Goal: Transaction & Acquisition: Purchase product/service

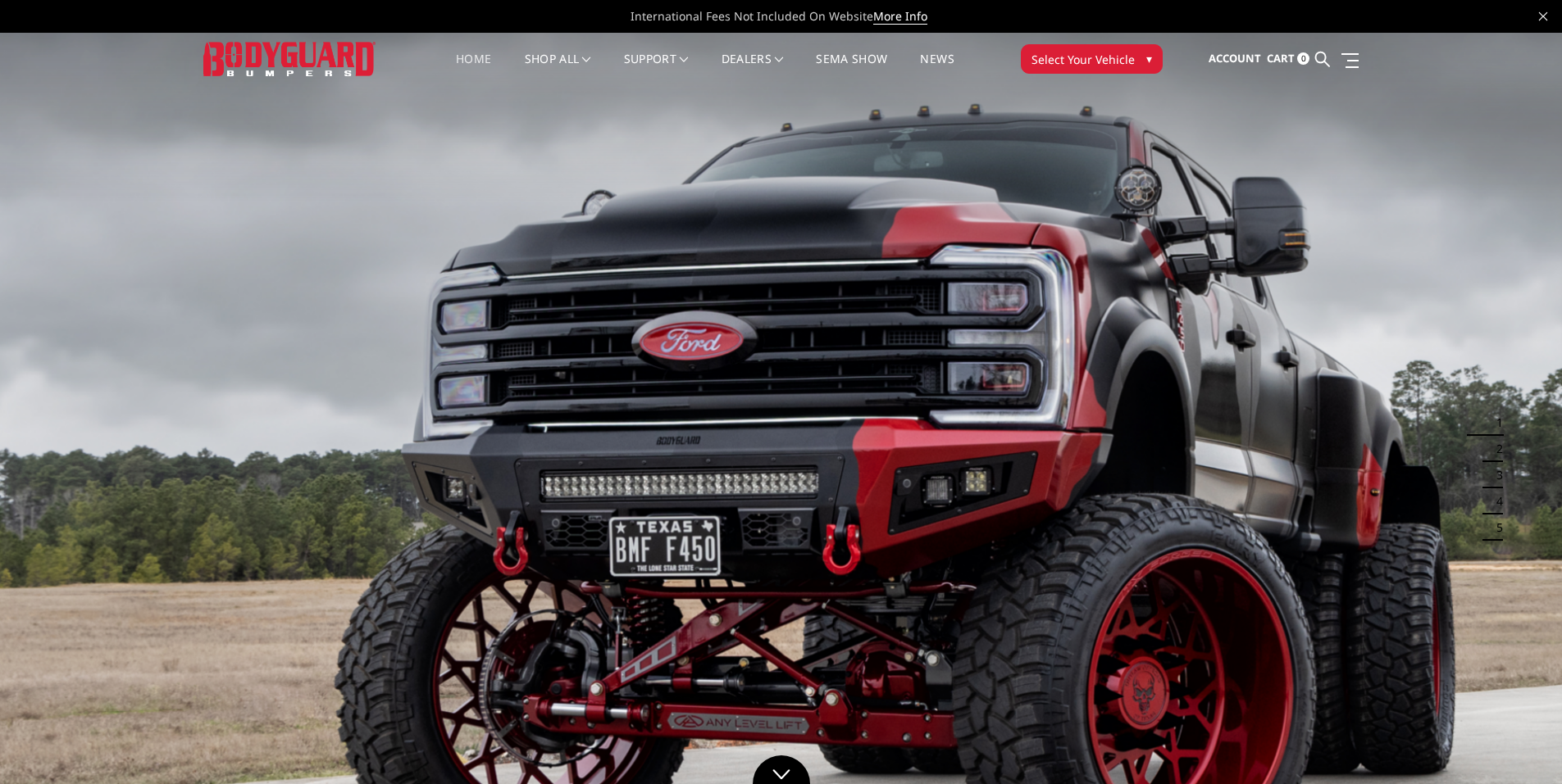
click at [1097, 59] on span "Select Your Vehicle" at bounding box center [1084, 59] width 103 height 17
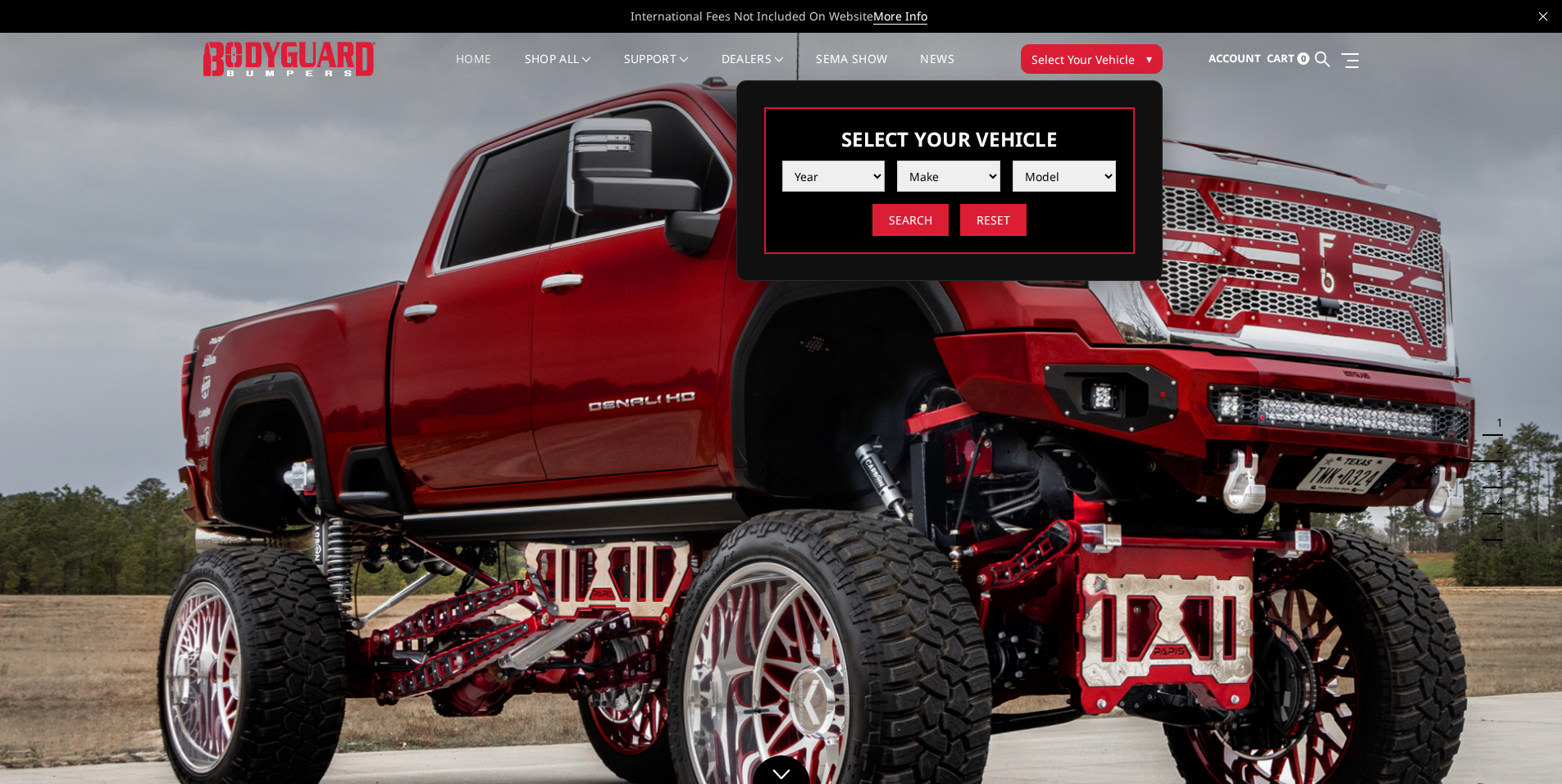
click at [876, 174] on select "Year 2025 2024 2023 2022 2021 2020 2019 2018 2017 2016 2015 2014 2013 2012 2011…" at bounding box center [834, 176] width 103 height 31
select select "yr_2025"
click at [782, 160] on select "Year 2025 2024 2023 2022 2021 2020 2019 2018 2017 2016 2015 2014 2013 2012 2011…" at bounding box center [834, 176] width 103 height 31
click at [949, 180] on select "Make Chevrolet Ford GMC Ram Toyota" at bounding box center [949, 176] width 103 height 31
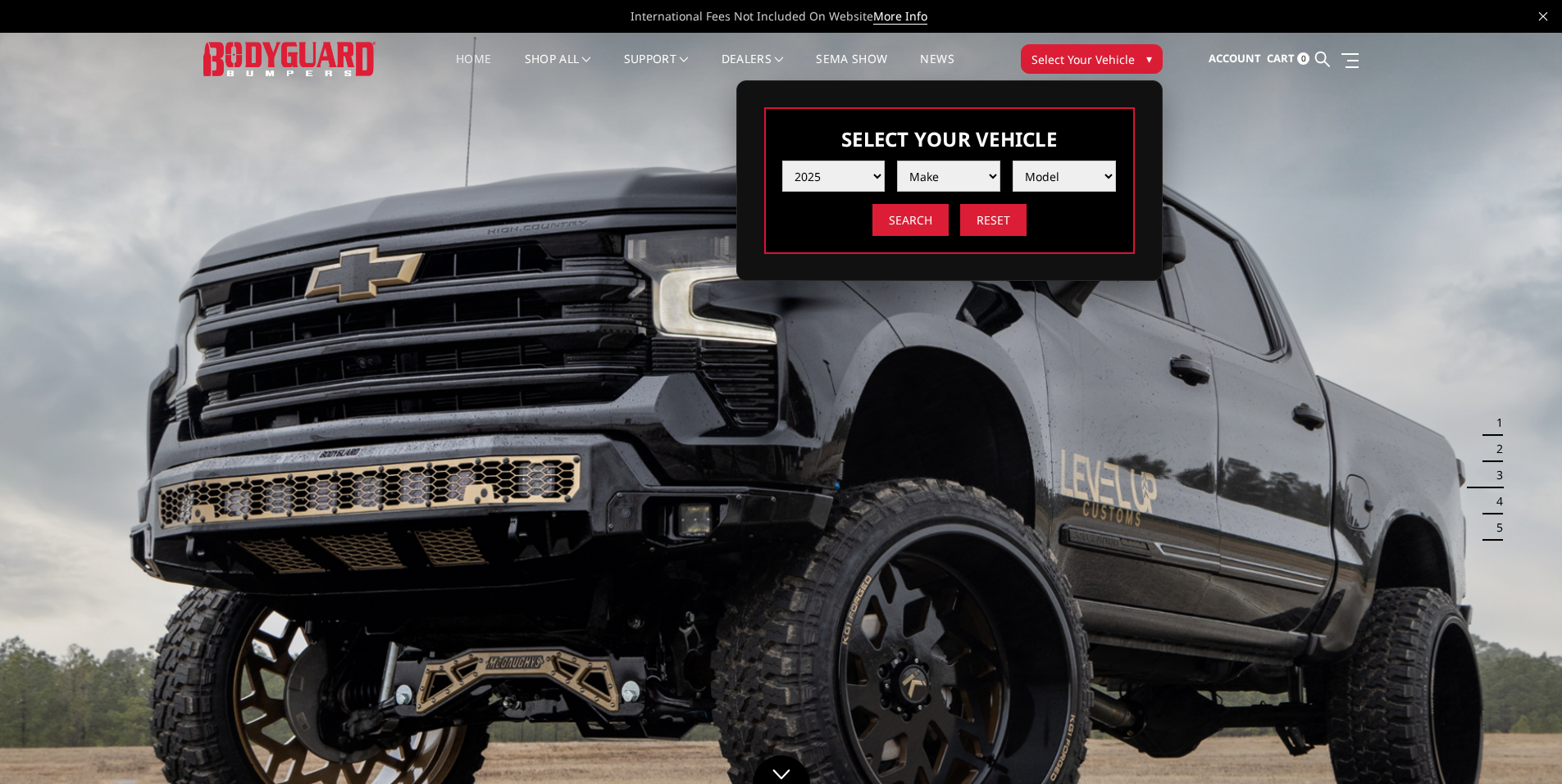
select select "mk_ford"
click at [897, 160] on select "Make Chevrolet Ford GMC Ram Toyota" at bounding box center [949, 176] width 103 height 31
click at [1050, 179] on select "Model F150 F150 Raptor F250 / F350 F450 F550" at bounding box center [1065, 176] width 103 height 31
select select "md_f450"
click at [1013, 160] on select "Model F150 F150 Raptor F250 / F350 F450 F550" at bounding box center [1065, 176] width 103 height 31
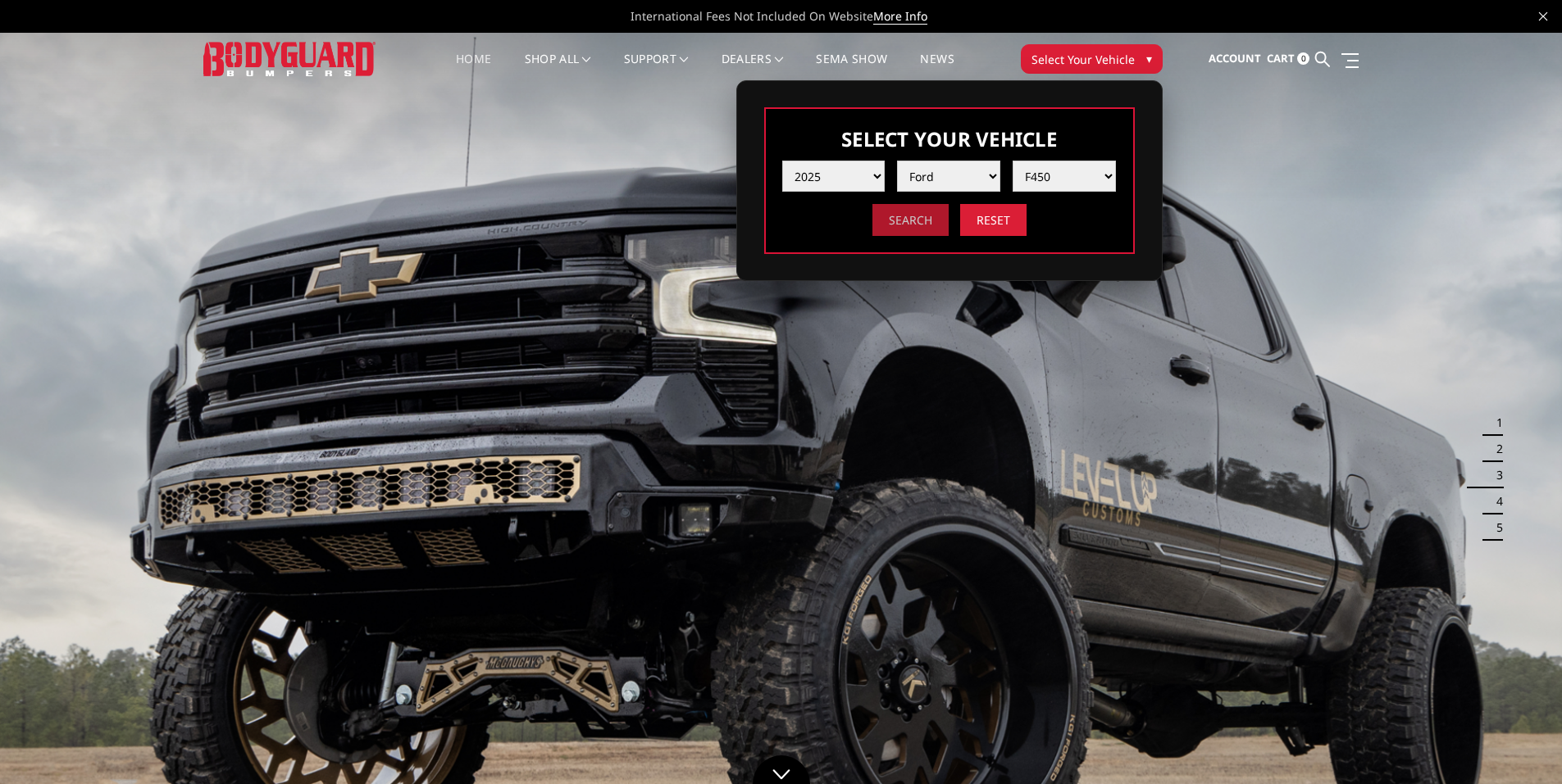
click at [916, 223] on input "Search" at bounding box center [910, 220] width 76 height 32
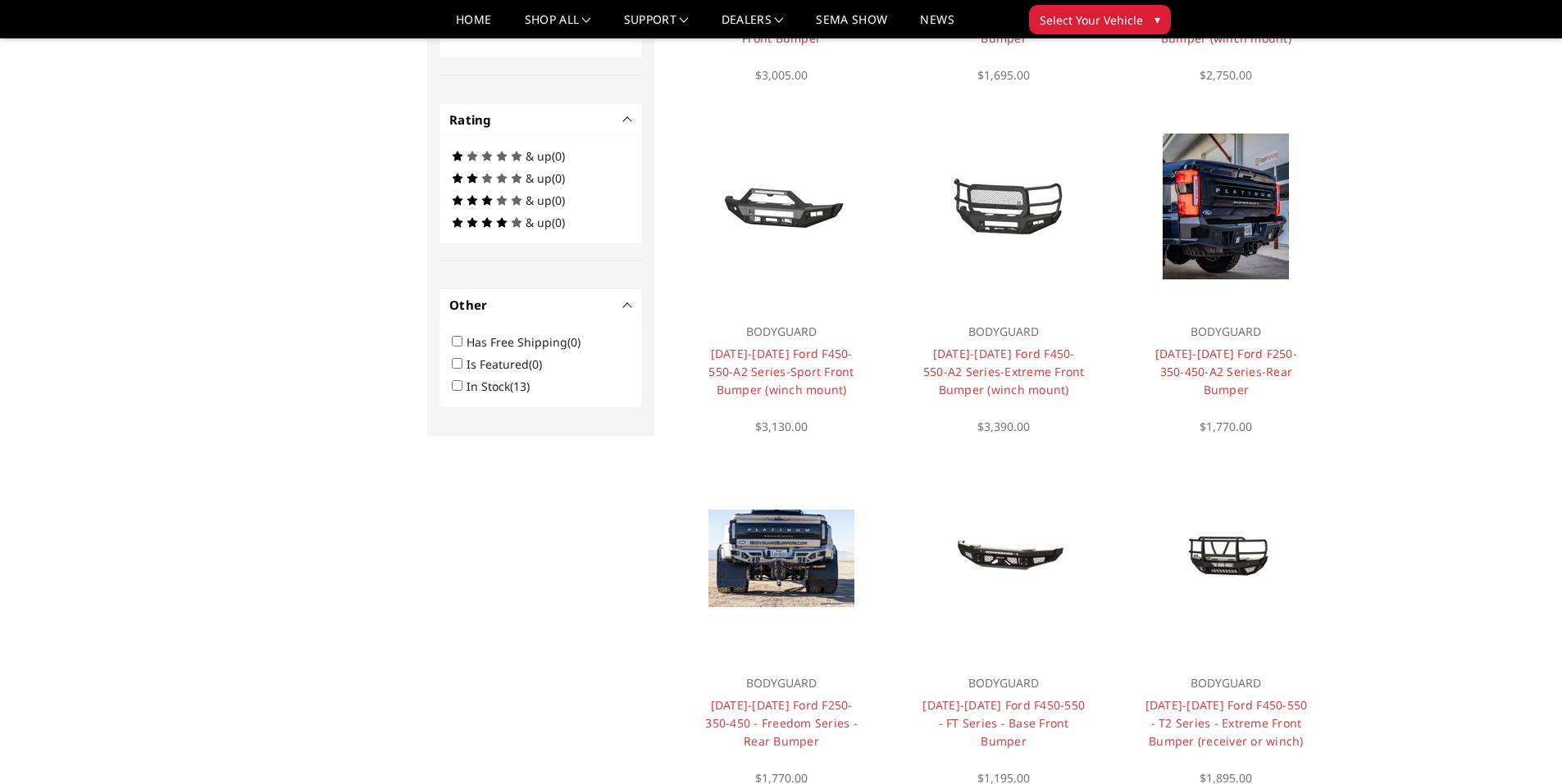
scroll to position [868, 0]
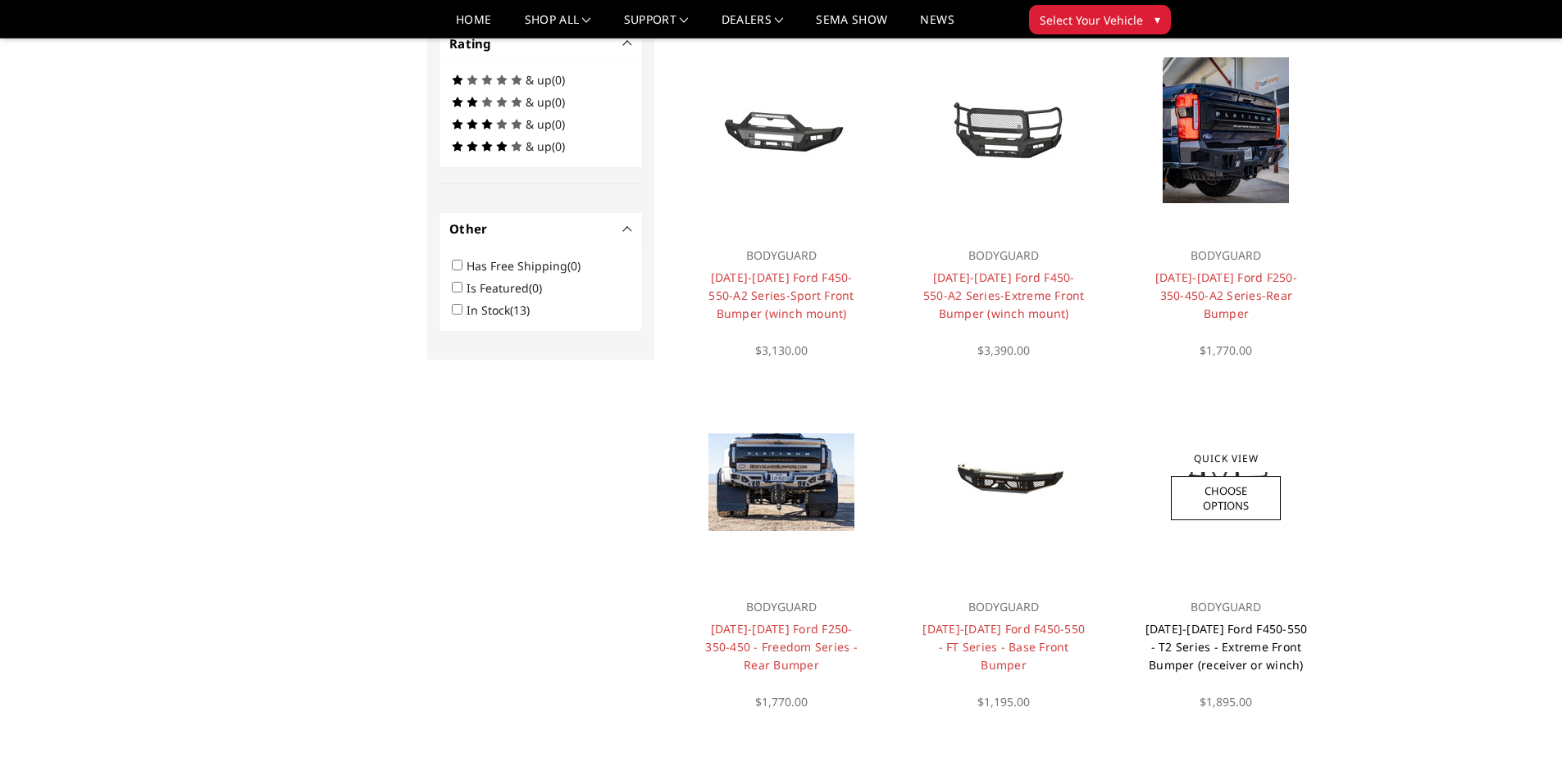
click at [1208, 636] on link "[DATE]-[DATE] Ford F450-550 - T2 Series - Extreme Front Bumper (receiver or win…" at bounding box center [1227, 647] width 162 height 52
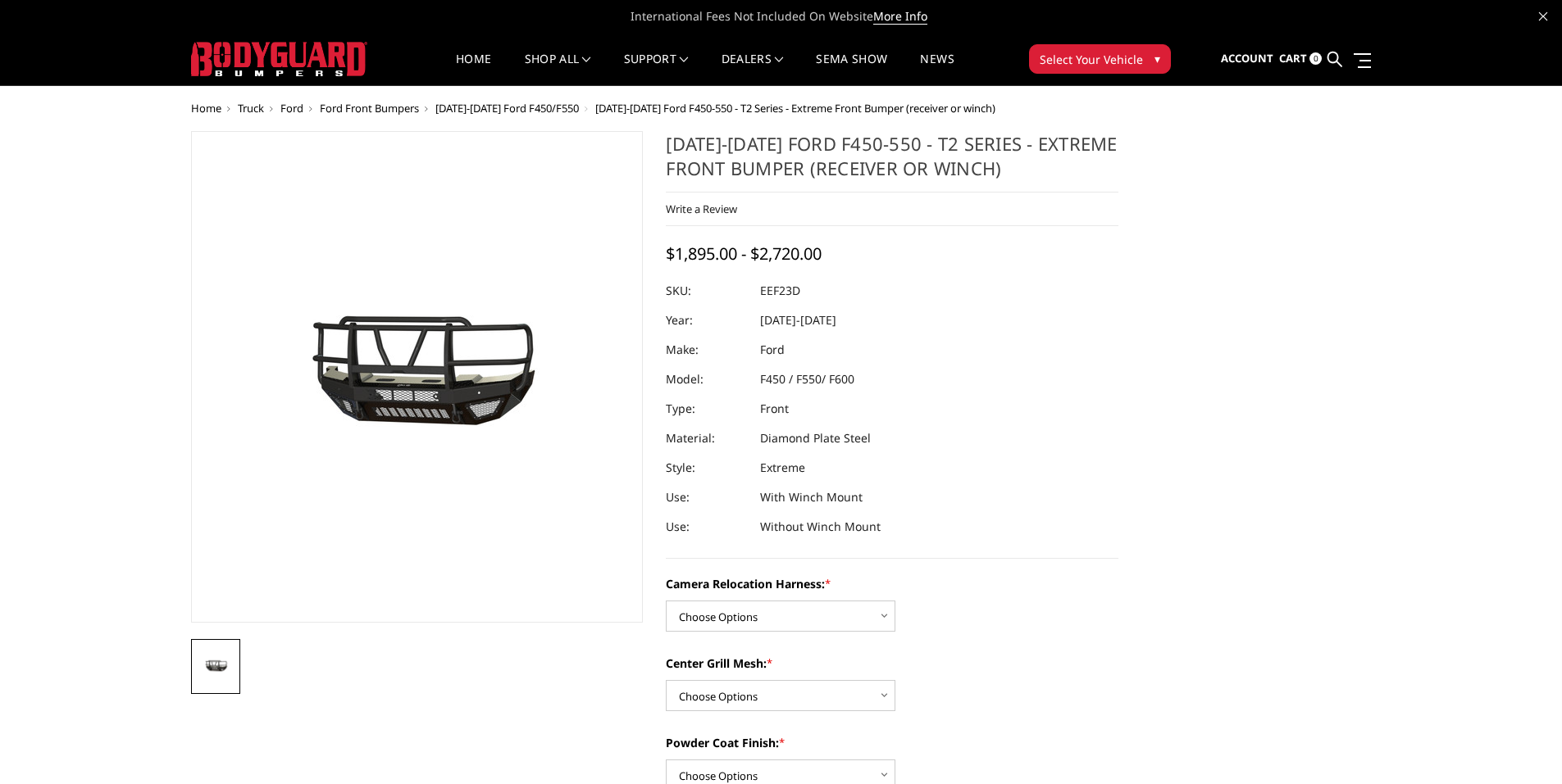
click at [394, 400] on img at bounding box center [449, 373] width 1050 height 585
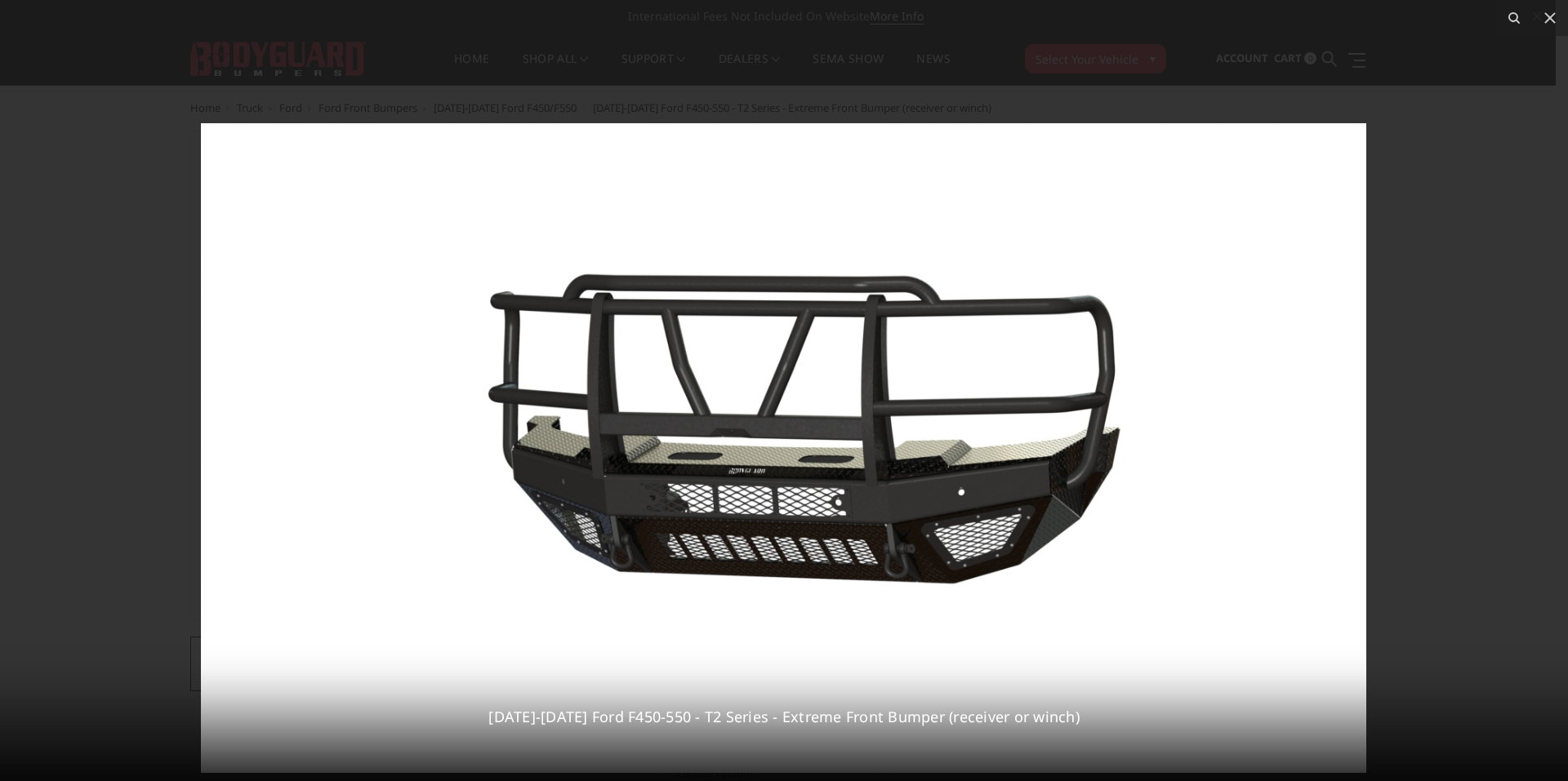
drag, startPoint x: 696, startPoint y: 333, endPoint x: 717, endPoint y: 431, distance: 100.2
click at [717, 431] on img at bounding box center [783, 448] width 1165 height 650
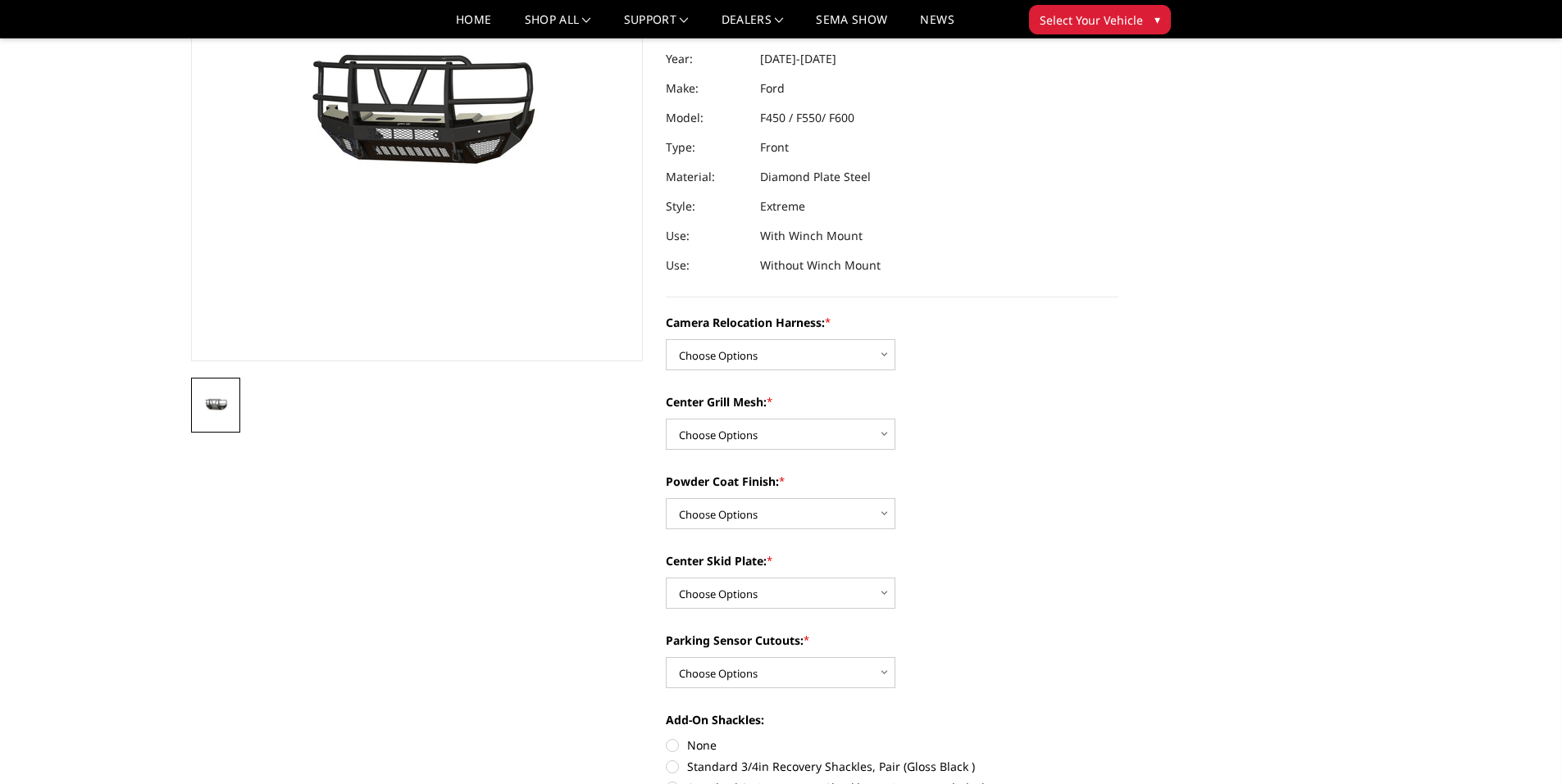
scroll to position [246, 0]
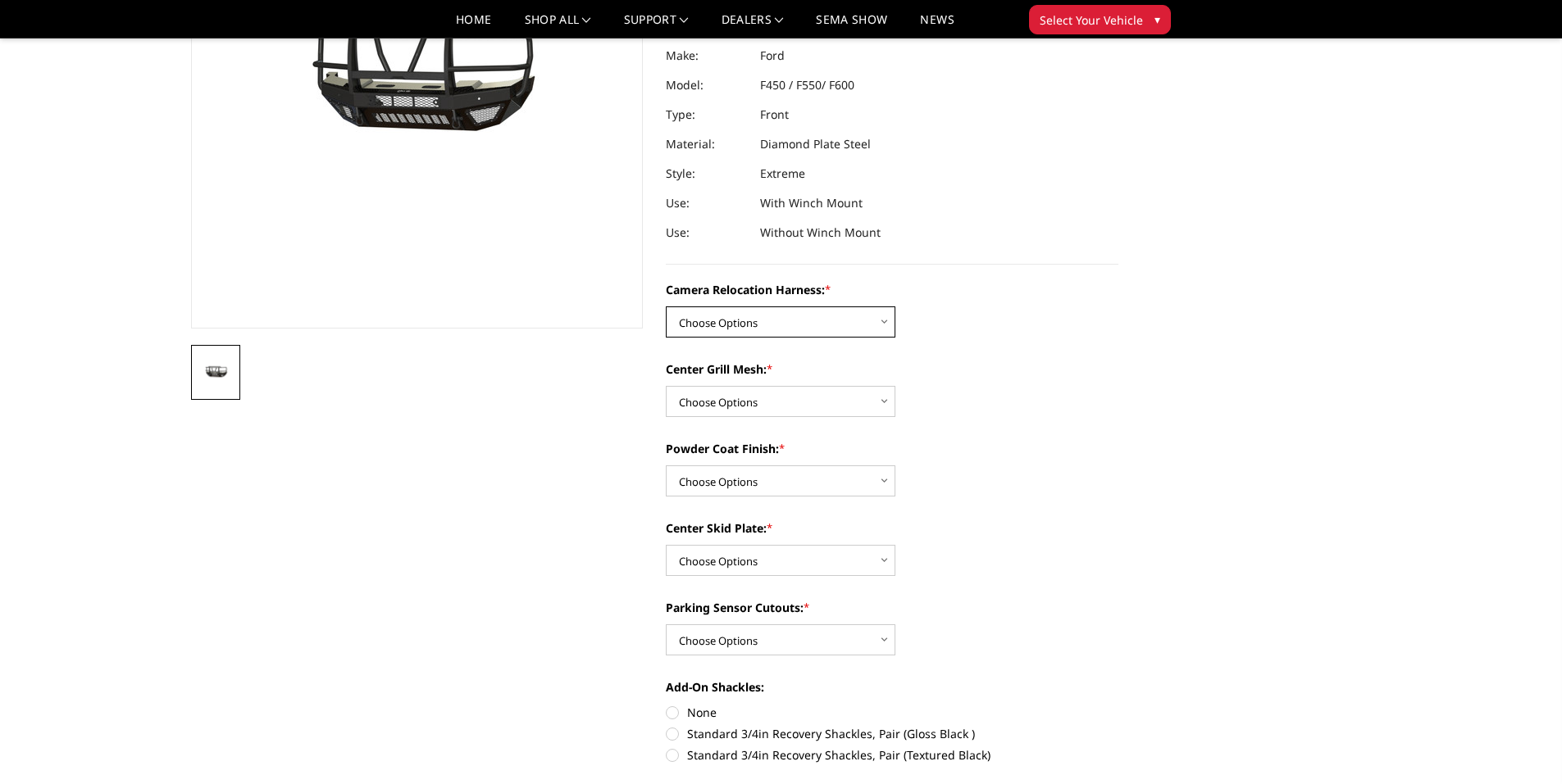
click at [882, 319] on select "Choose Options Without camera harness With camera harness" at bounding box center [780, 322] width 229 height 31
select select "3764"
click at [665, 307] on select "Choose Options Without camera harness With camera harness" at bounding box center [780, 322] width 229 height 31
click at [882, 403] on select "Choose Options Without expanded metal With expanded metal" at bounding box center [780, 401] width 229 height 31
select select "3763"
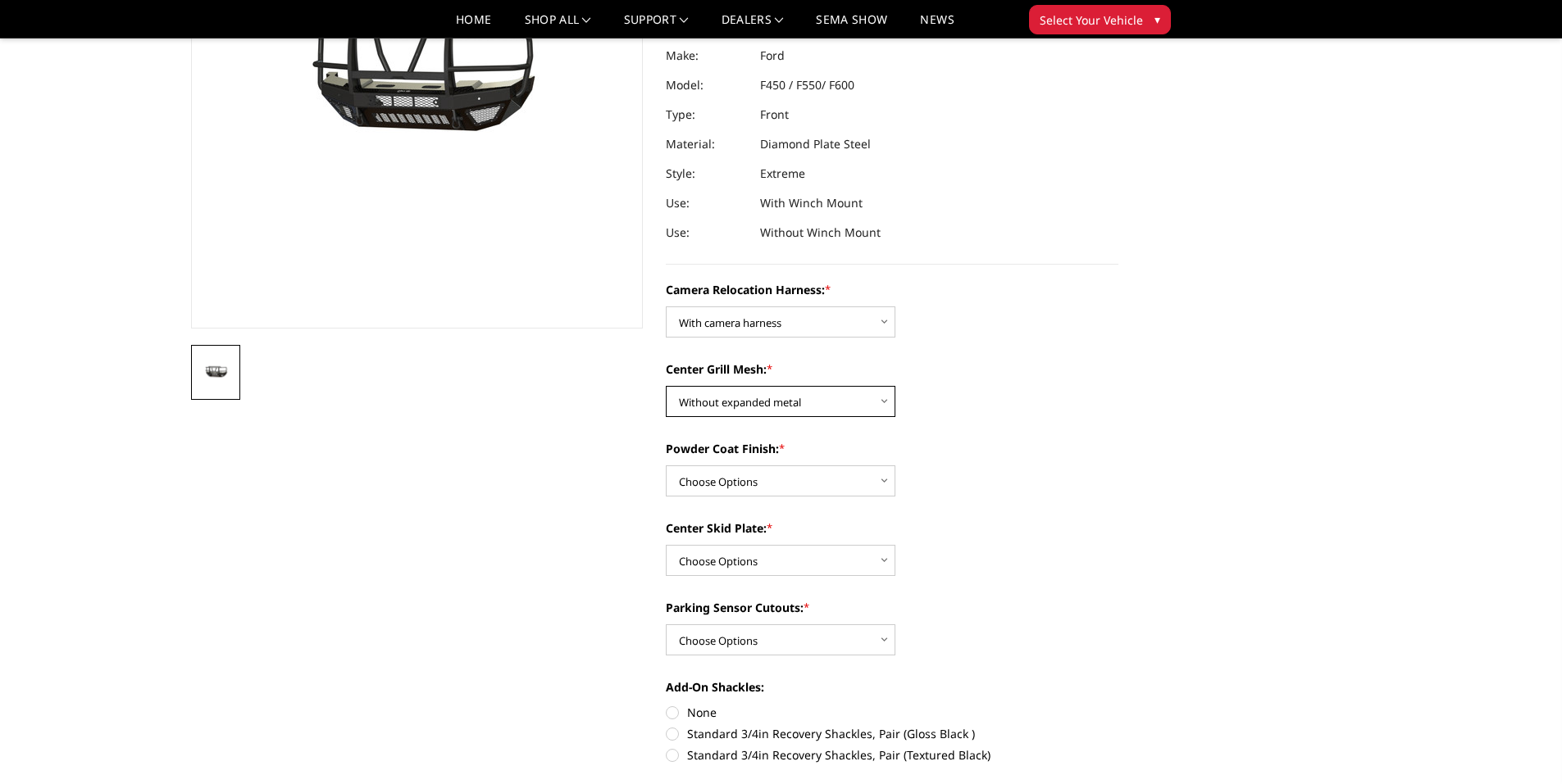
click at [665, 386] on select "Choose Options Without expanded metal With expanded metal" at bounding box center [780, 401] width 229 height 31
click at [877, 484] on select "Choose Options Textured Black Powder Coat Gloss Black Powder Coat Bare Metal" at bounding box center [780, 481] width 229 height 31
select select "3761"
click at [665, 465] on select "Choose Options Textured Black Powder Coat Gloss Black Powder Coat Bare Metal" at bounding box center [780, 481] width 229 height 31
click at [872, 637] on select "Choose Options Yes - With Parking Sensor Cutouts" at bounding box center [780, 640] width 229 height 31
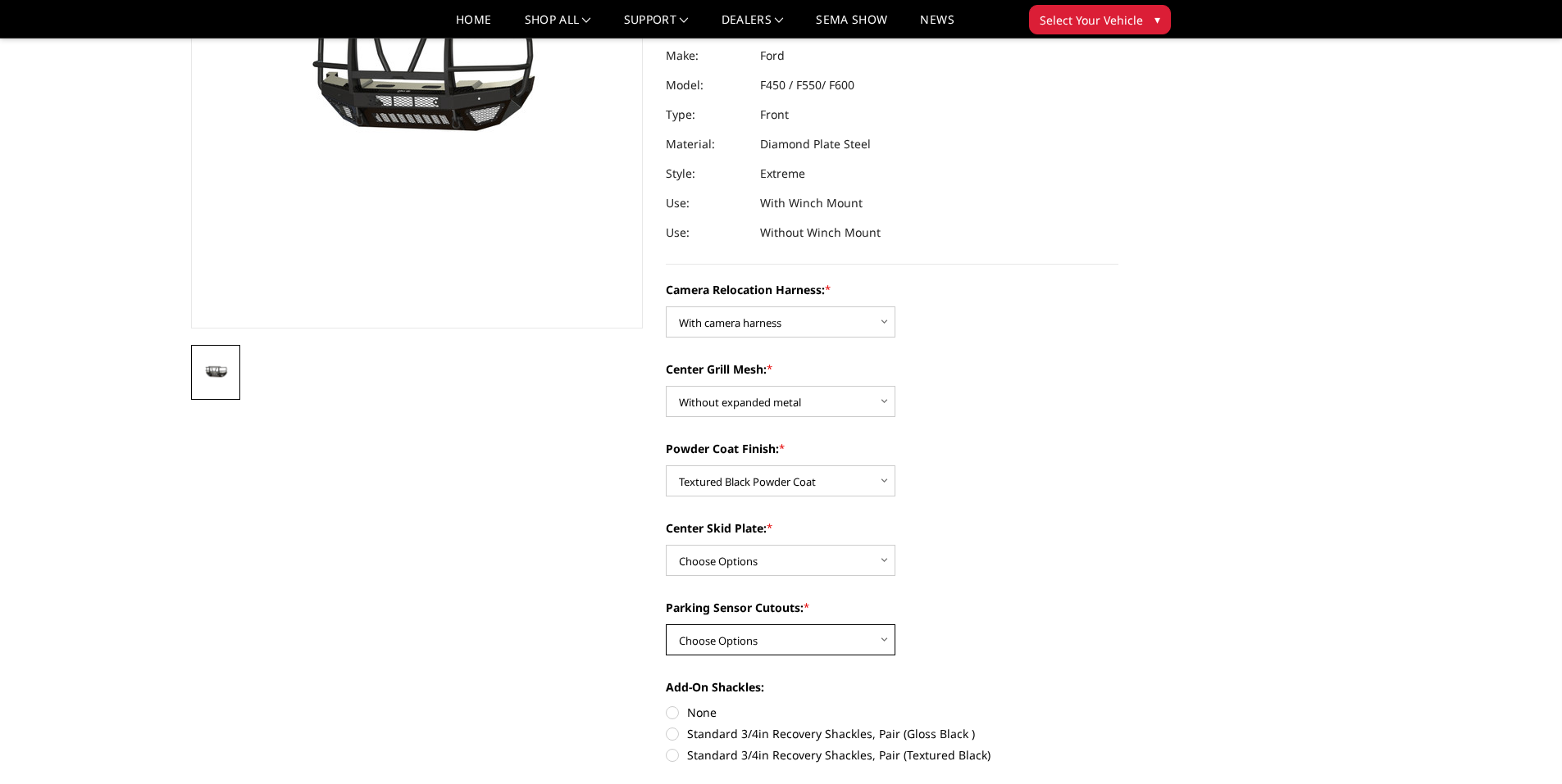
select select "3755"
click at [665, 625] on select "Choose Options Yes - With Parking Sensor Cutouts" at bounding box center [780, 640] width 229 height 31
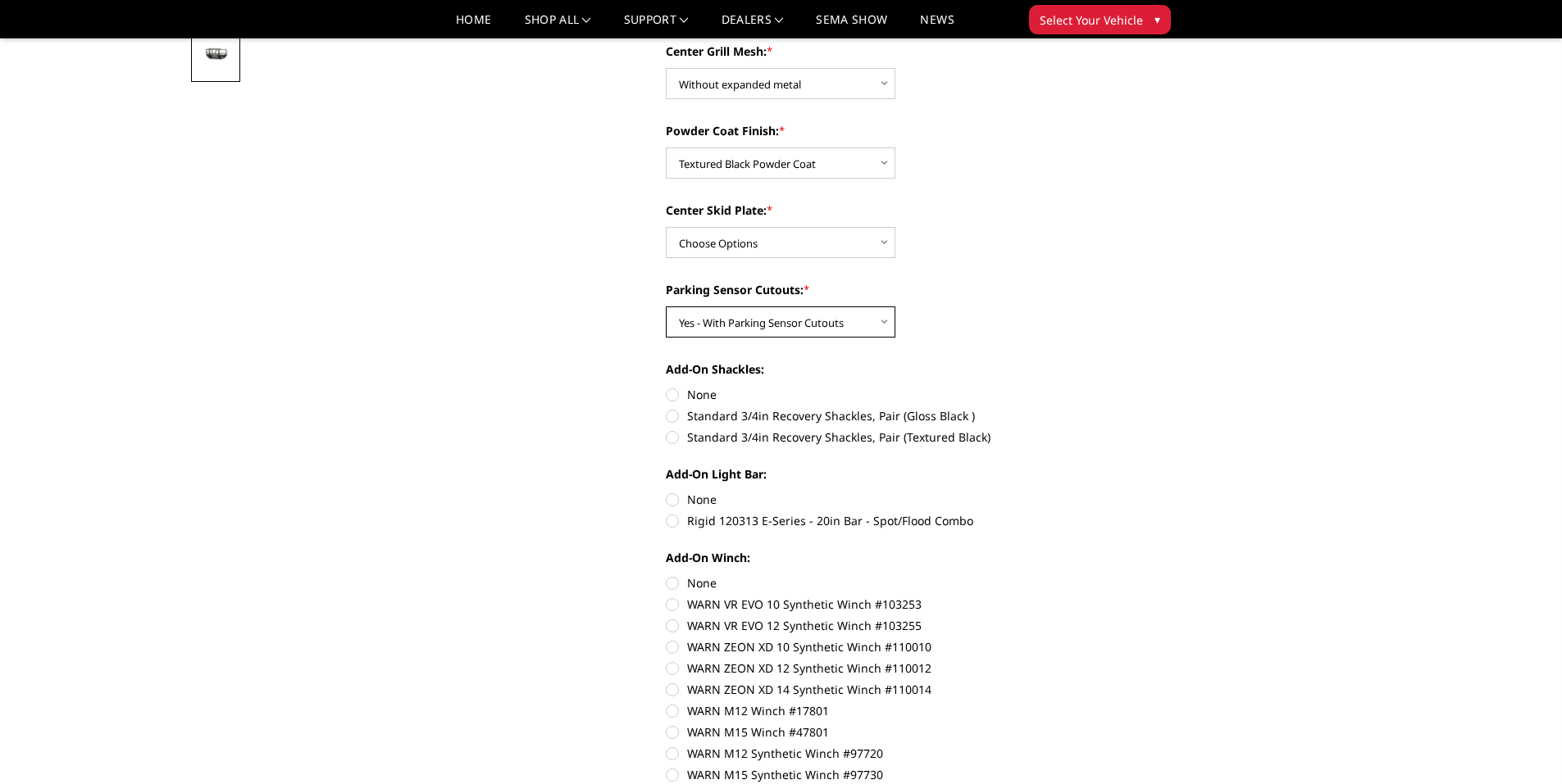
scroll to position [574, 0]
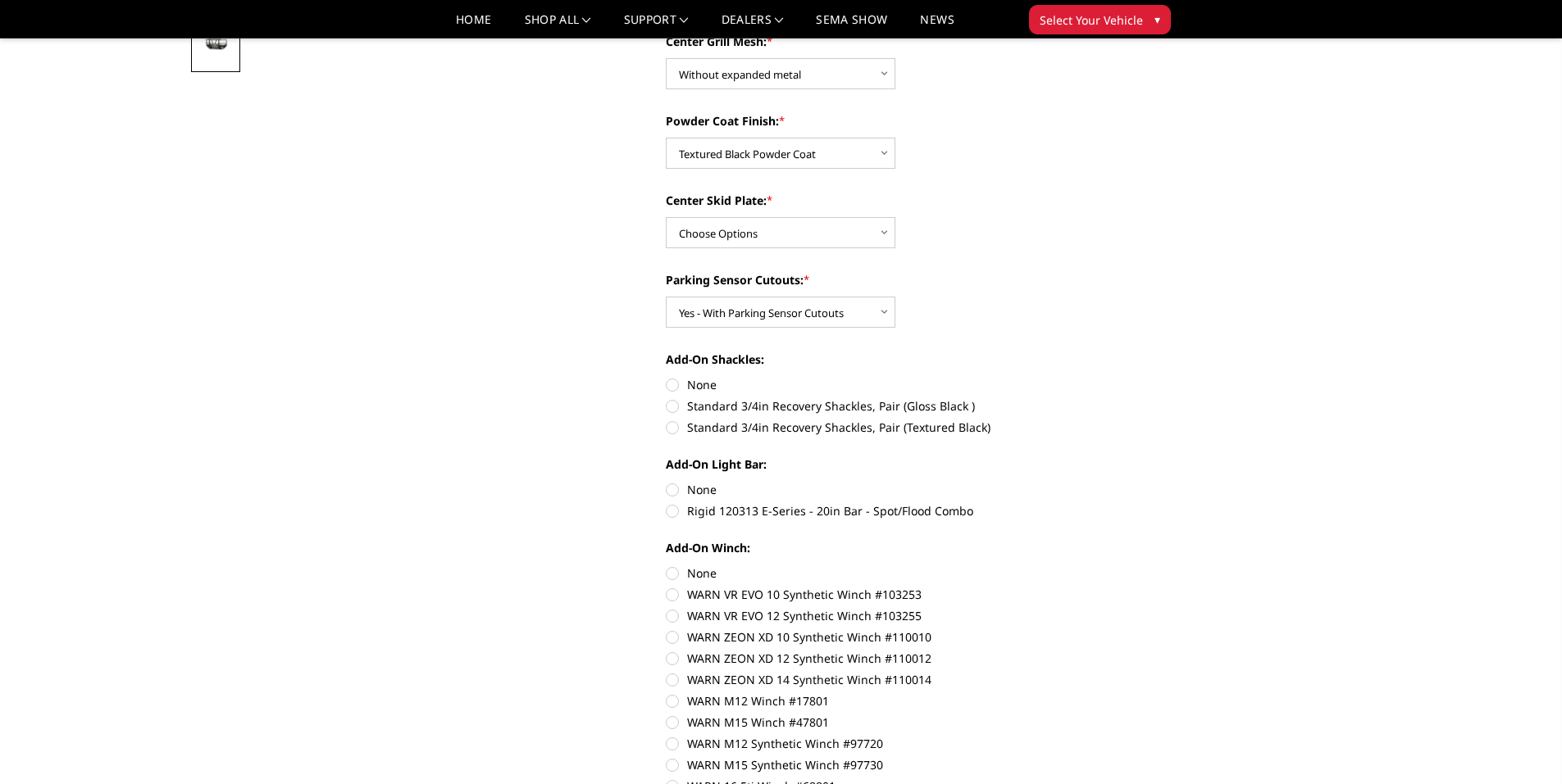
click at [669, 427] on label "Standard 3/4in Recovery Shackles, Pair (Textured Black)" at bounding box center [891, 427] width 453 height 17
click at [1118, 398] on input "Standard 3/4in Recovery Shackles, Pair (Textured Black)" at bounding box center [1118, 397] width 1 height 1
radio input "true"
click at [670, 510] on label "Rigid 120313 E-Series - 20in Bar - Spot/Flood Combo" at bounding box center [891, 511] width 453 height 17
click at [1118, 482] on input "Rigid 120313 E-Series - 20in Bar - Spot/Flood Combo" at bounding box center [1118, 481] width 1 height 1
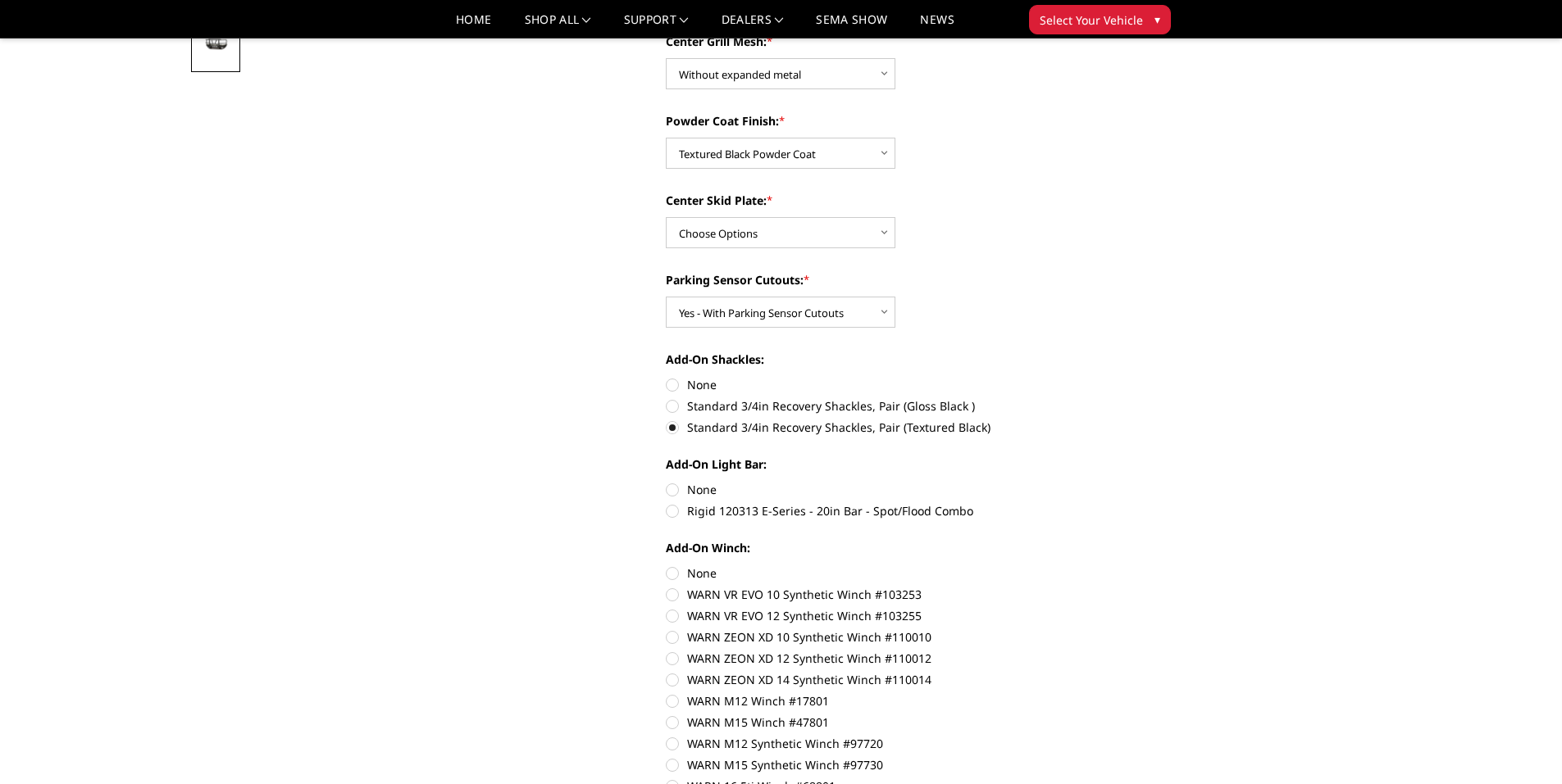
radio input "true"
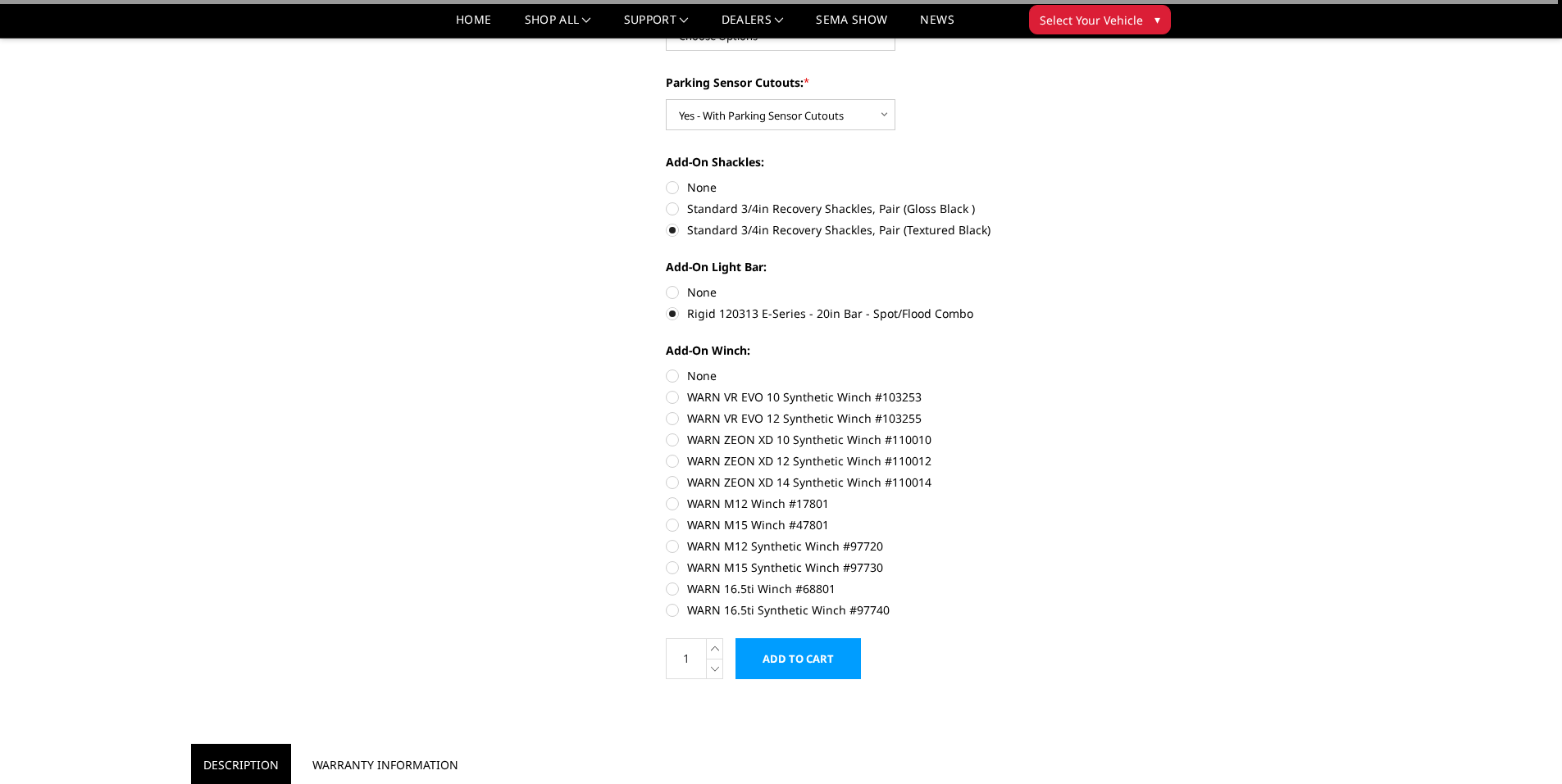
scroll to position [819, 0]
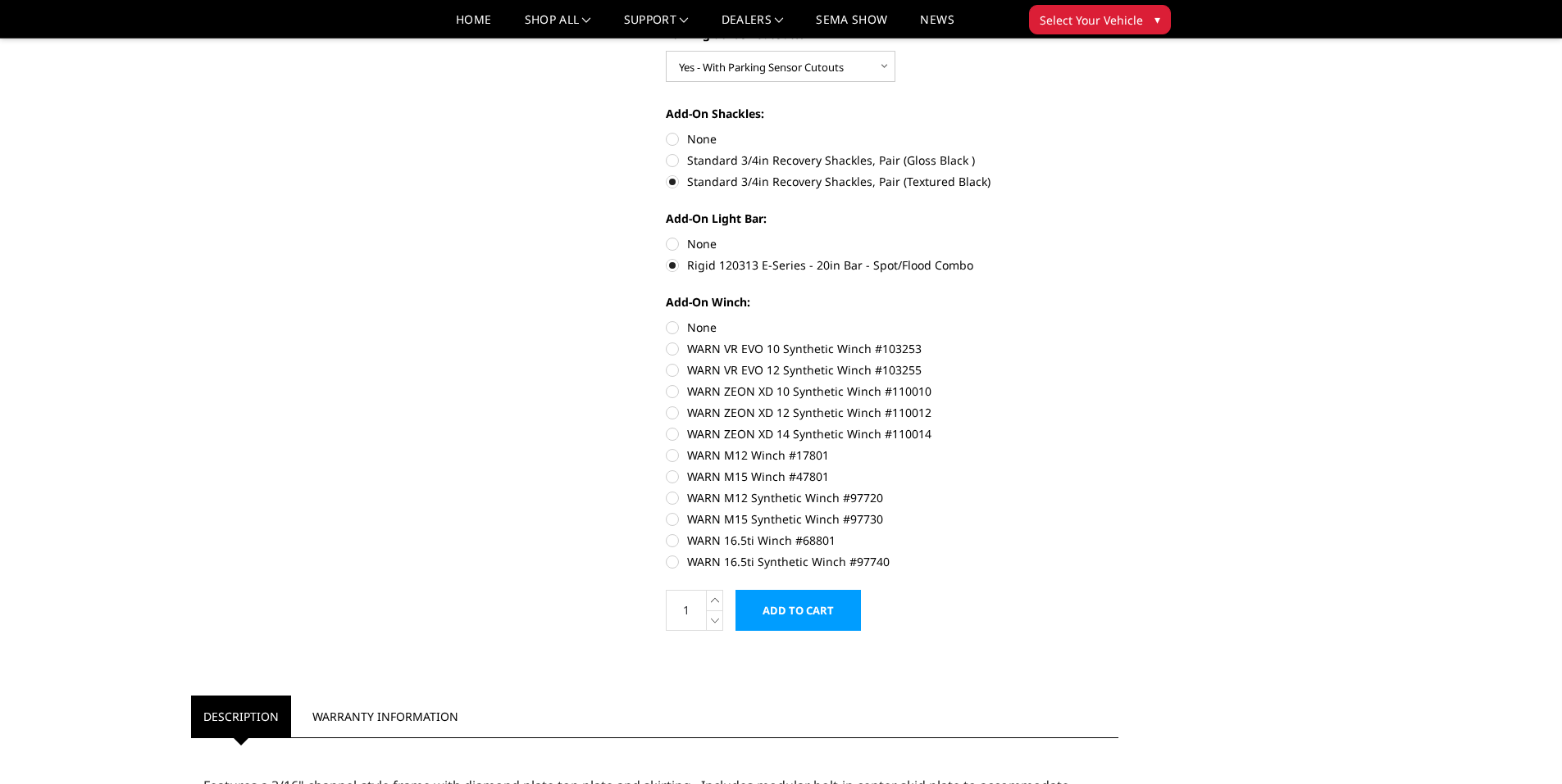
click at [671, 327] on label "None" at bounding box center [891, 327] width 453 height 17
click at [666, 320] on input "None" at bounding box center [665, 319] width 1 height 1
radio input "true"
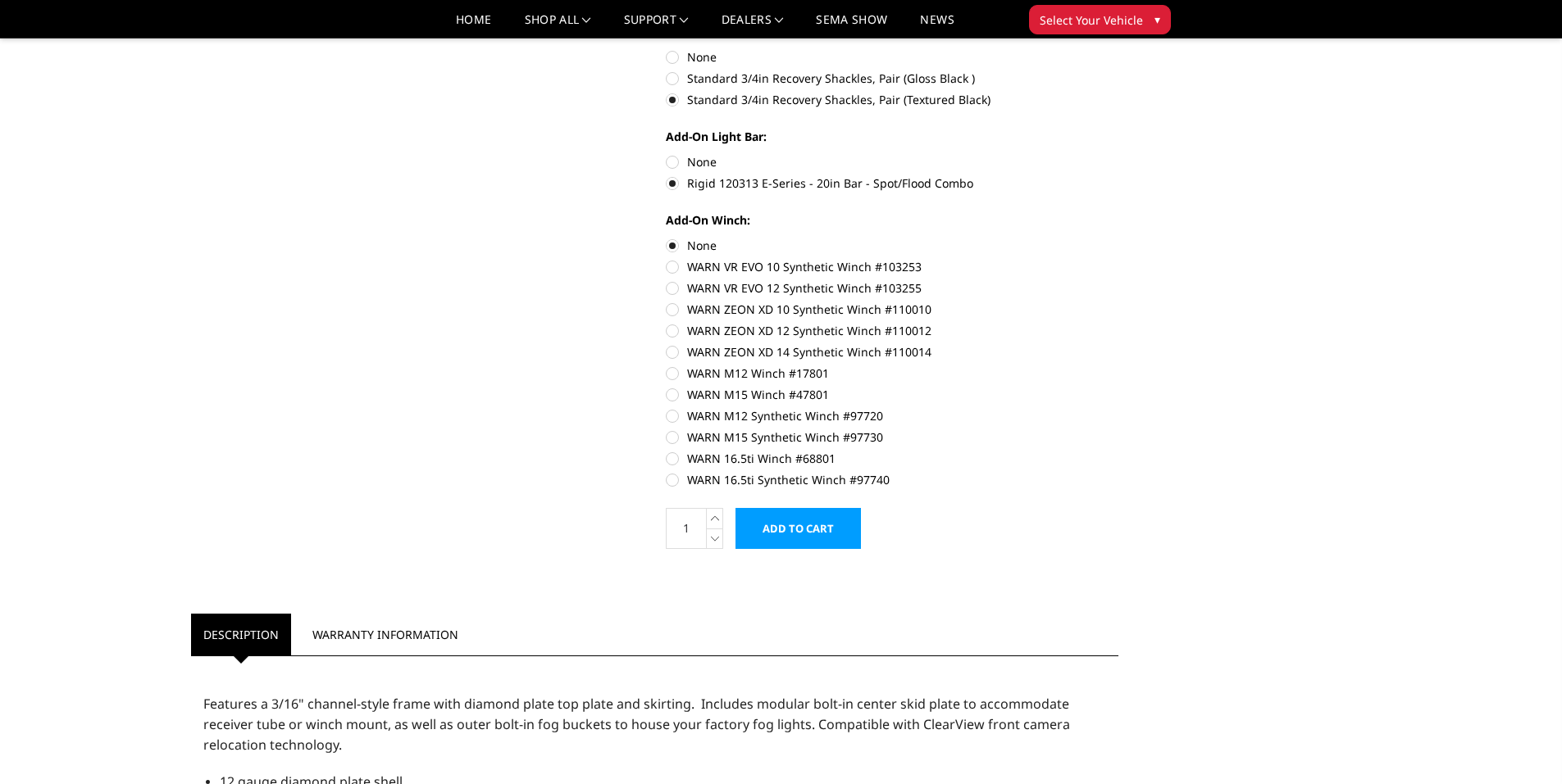
click at [813, 535] on input "Add to Cart" at bounding box center [798, 529] width 126 height 41
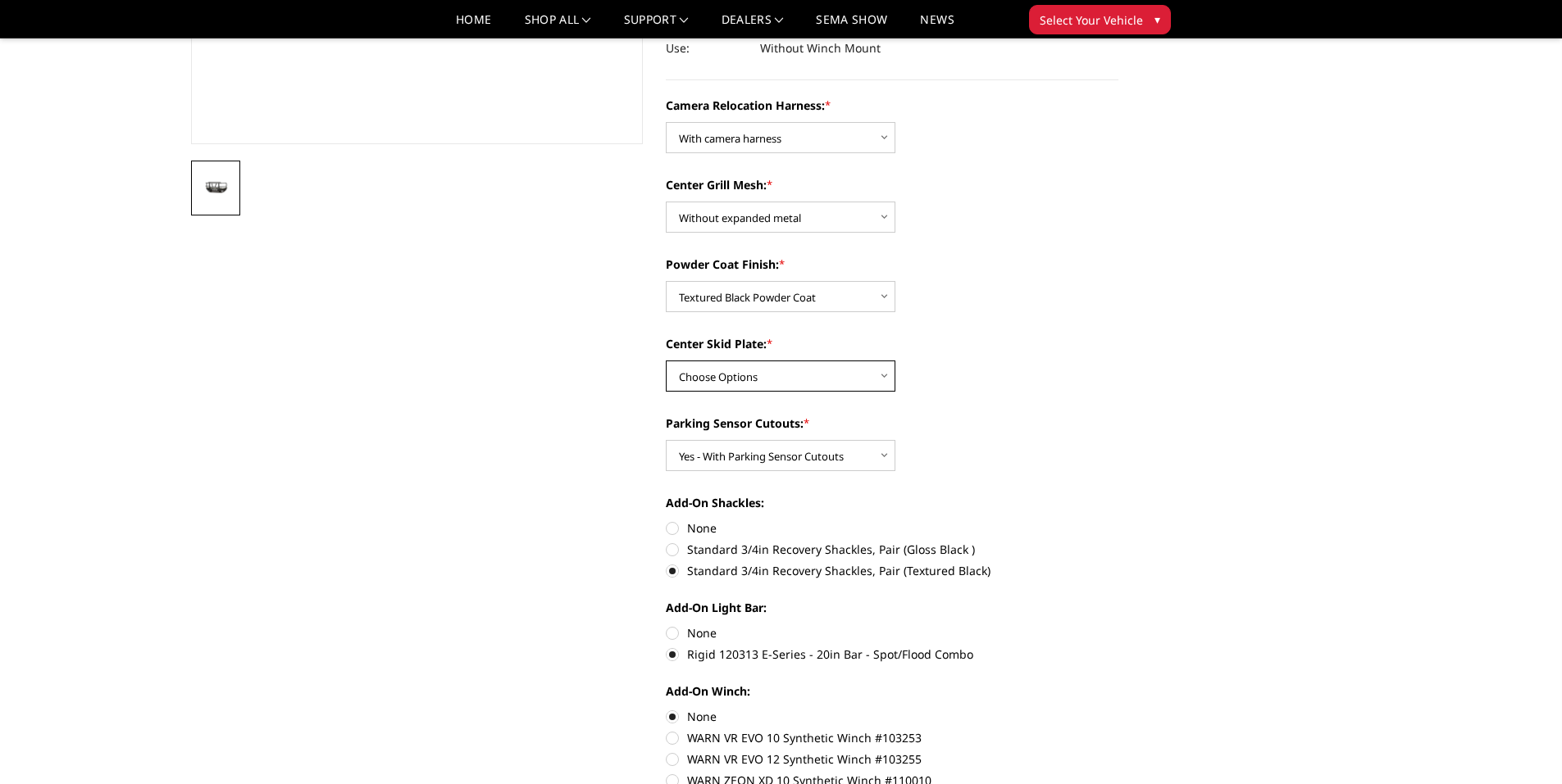
scroll to position [217, 0]
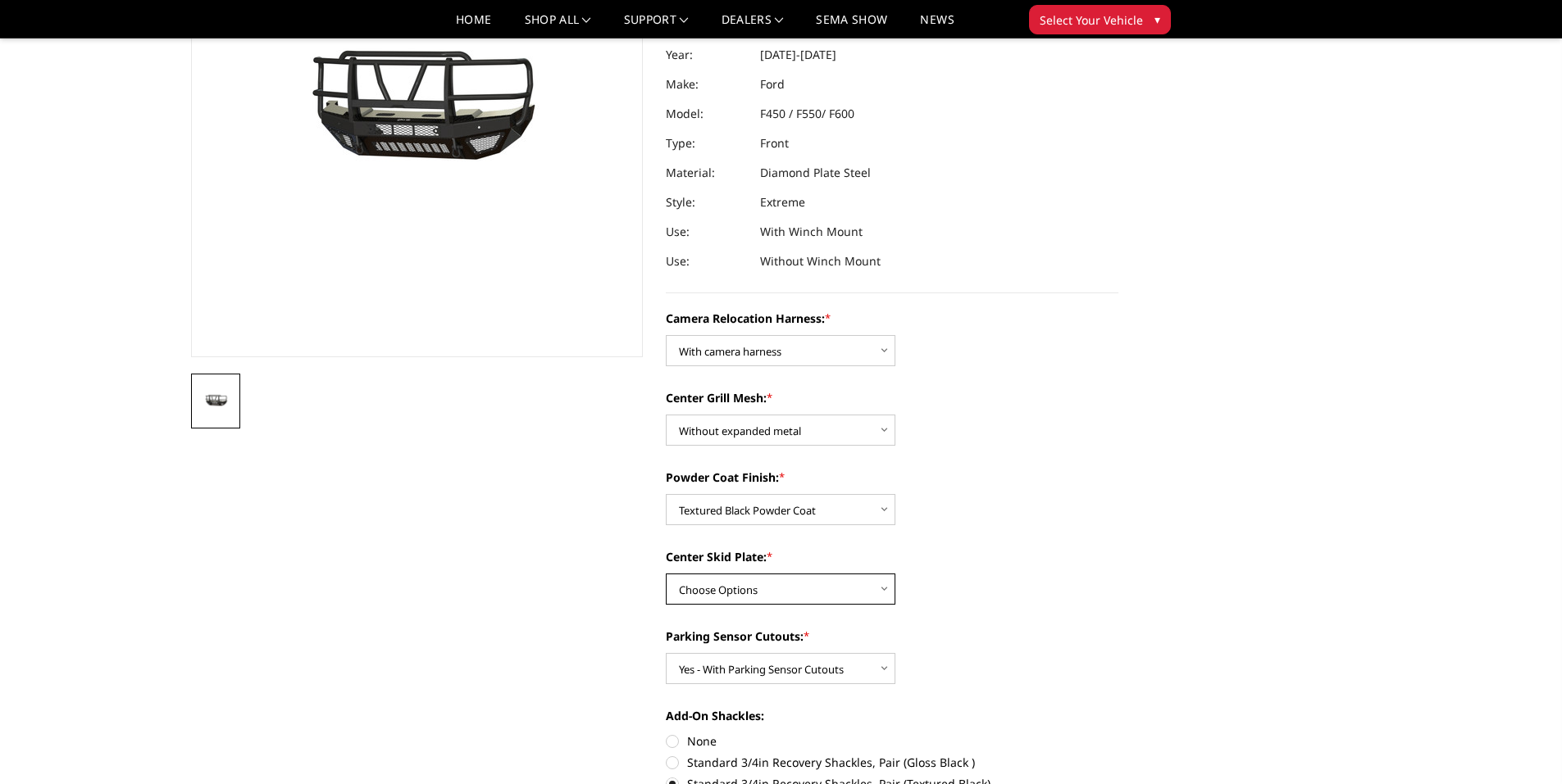
click at [777, 590] on select "Choose Options Winch Mount Skid Plate Standard Skid Plate (included) 2" Receive…" at bounding box center [780, 589] width 229 height 31
select select "3756"
click at [665, 574] on select "Choose Options Winch Mount Skid Plate Standard Skid Plate (included) 2" Receive…" at bounding box center [780, 589] width 229 height 31
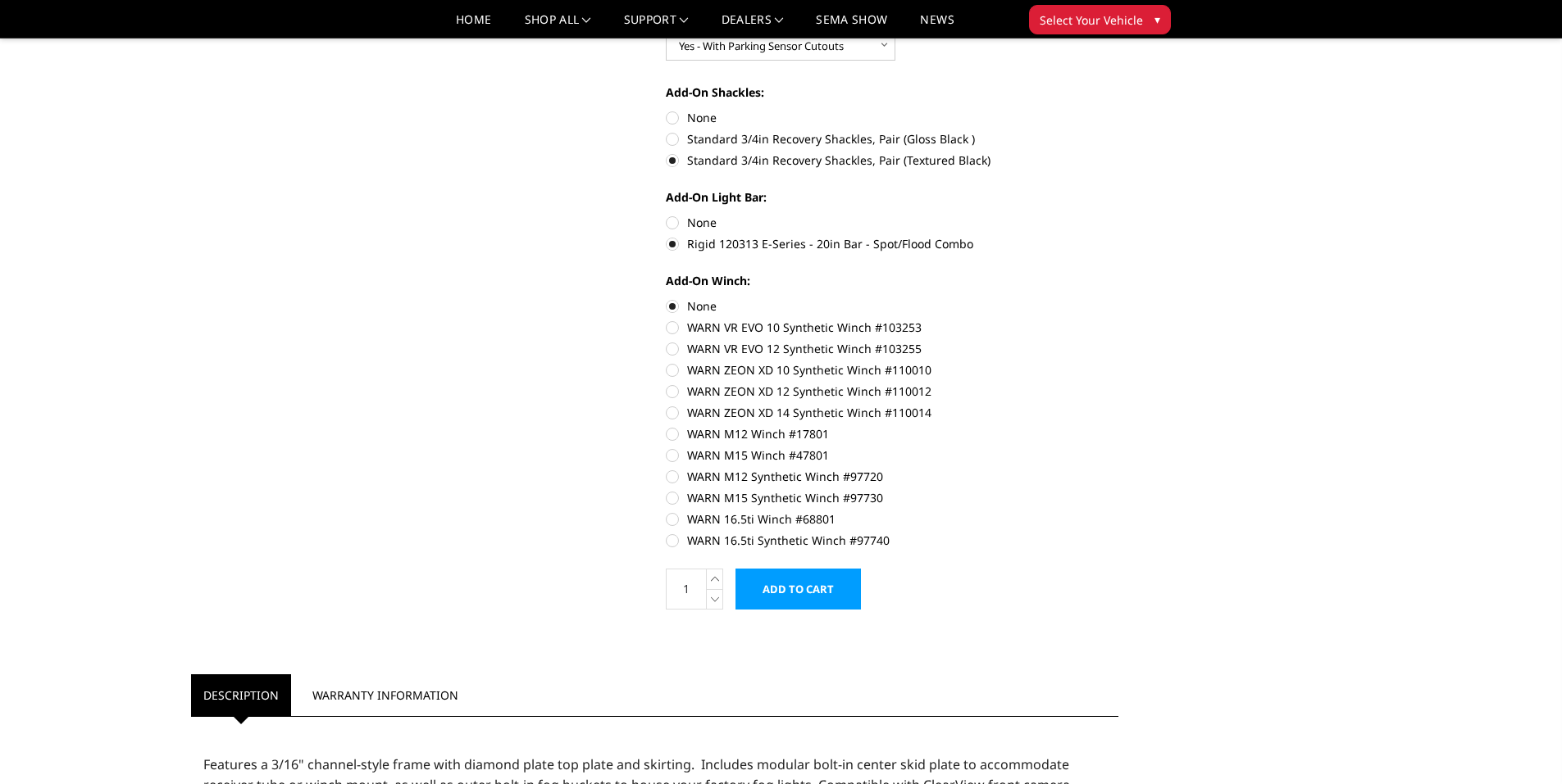
scroll to position [873, 0]
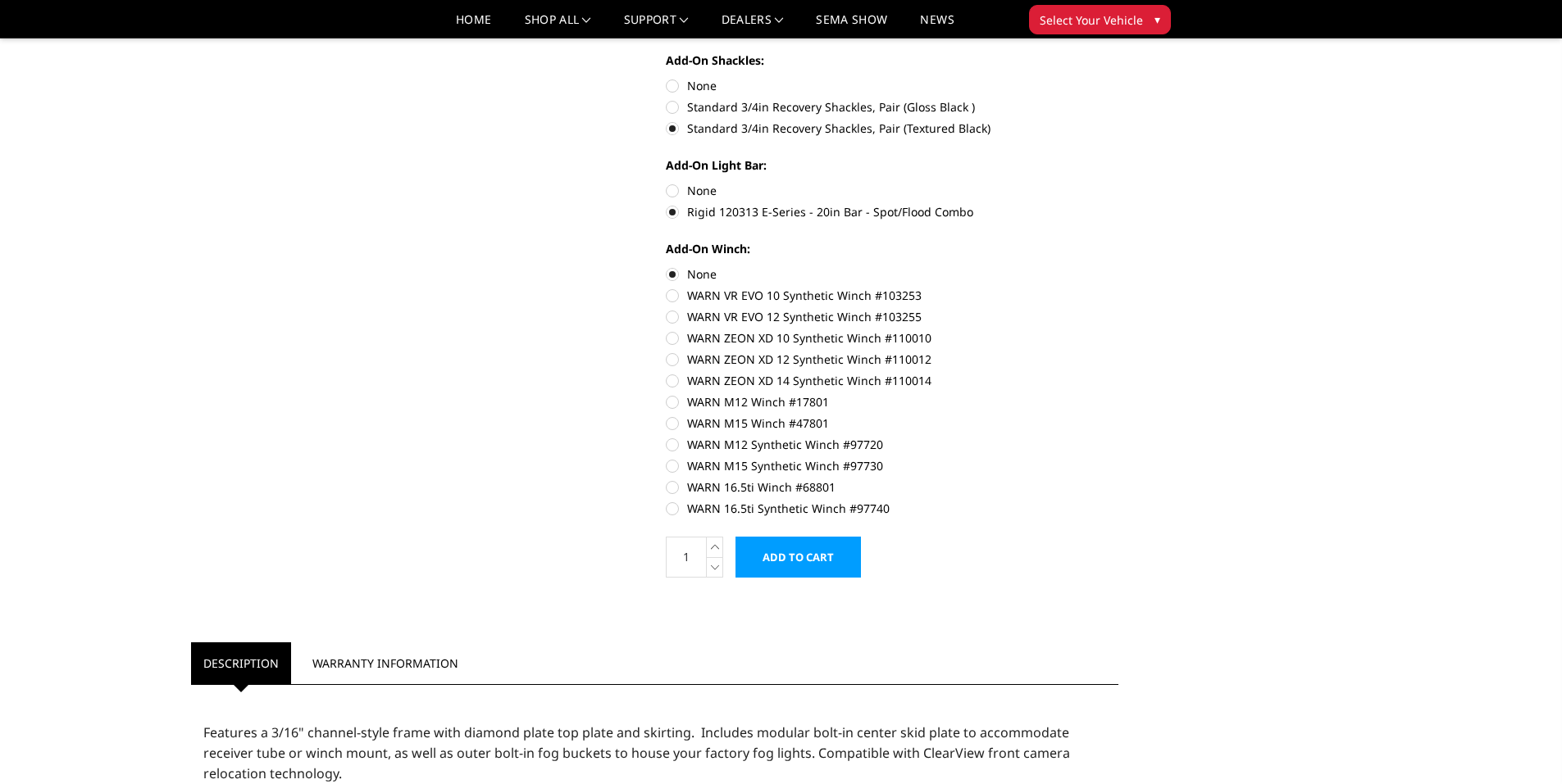
click at [792, 548] on input "Add to Cart" at bounding box center [798, 557] width 126 height 41
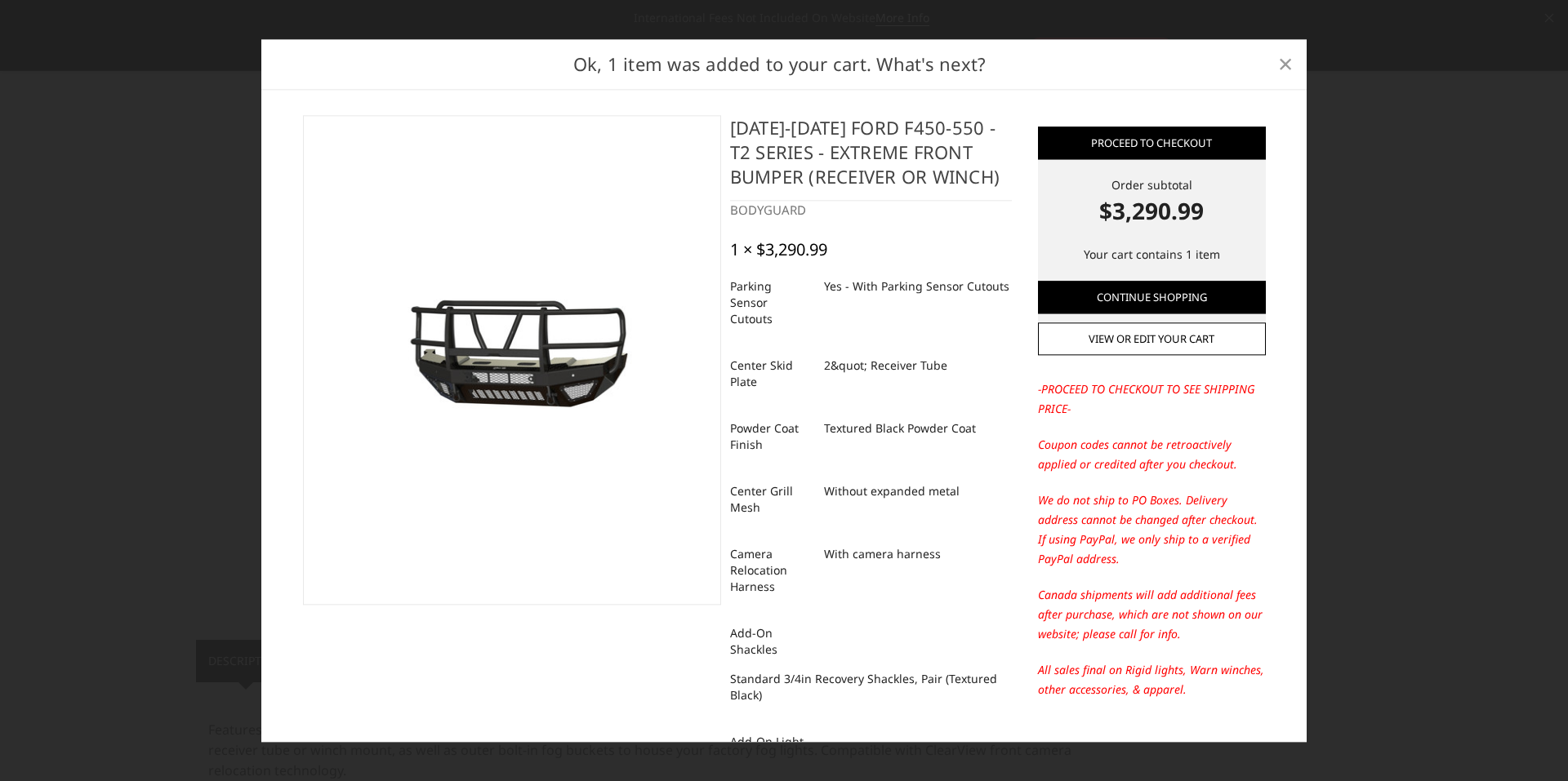
click at [1290, 61] on span "×" at bounding box center [1285, 64] width 15 height 35
